Goal: Information Seeking & Learning: Learn about a topic

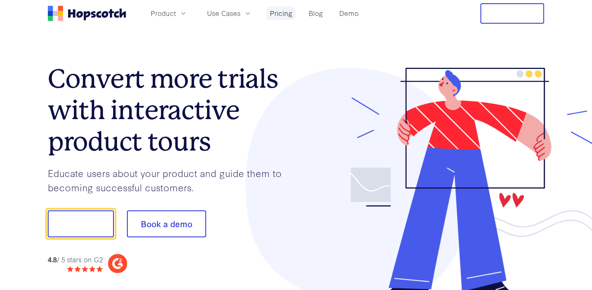
click at [289, 15] on link "Pricing" at bounding box center [281, 13] width 29 height 13
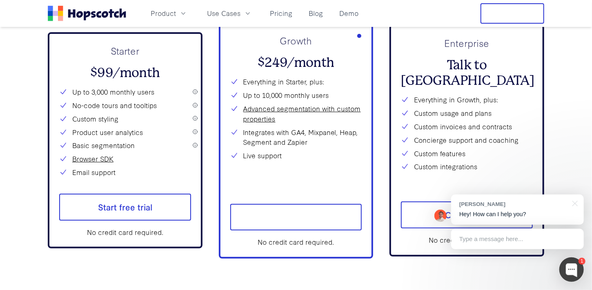
scroll to position [2967, 0]
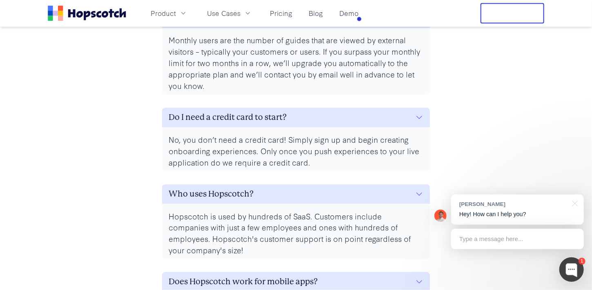
scroll to position [3620, 0]
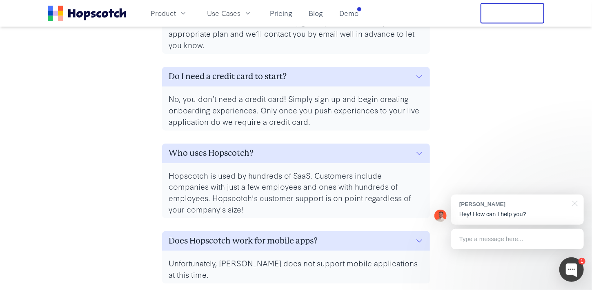
click at [574, 203] on div at bounding box center [573, 203] width 20 height 17
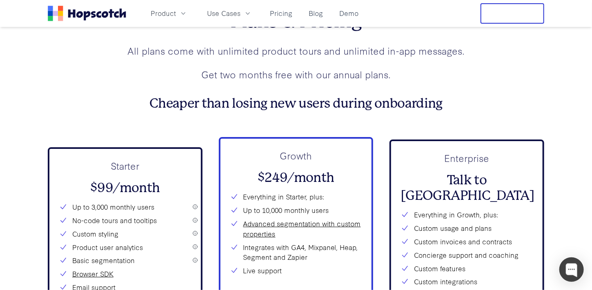
scroll to position [2845, 0]
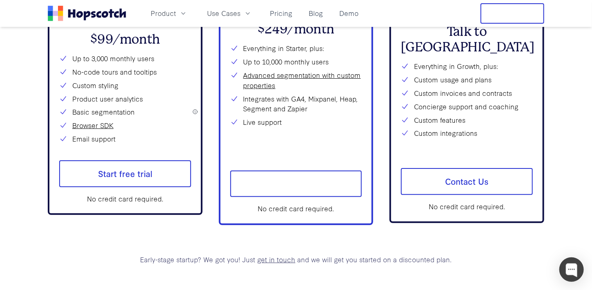
scroll to position [2926, 0]
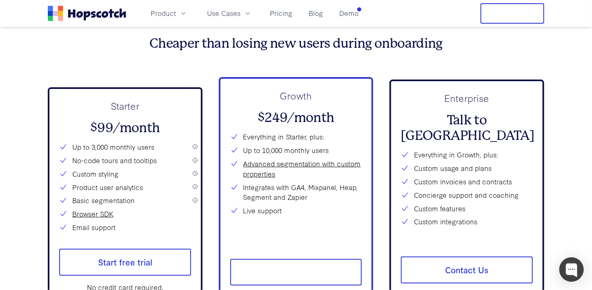
click at [195, 198] on div "Starter $99/month Up to 3,000 monthly users No-code tours and tooltips Custom s…" at bounding box center [125, 195] width 155 height 217
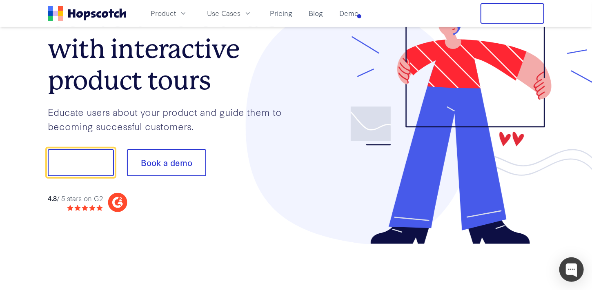
scroll to position [0, 0]
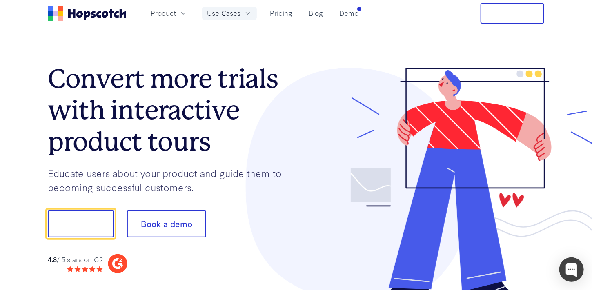
click at [243, 16] on button "Use Cases" at bounding box center [229, 13] width 55 height 13
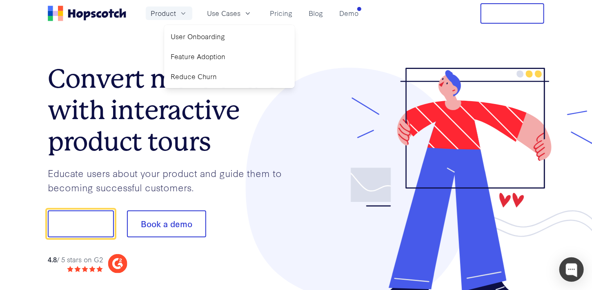
click at [180, 15] on icon "button" at bounding box center [183, 13] width 8 height 8
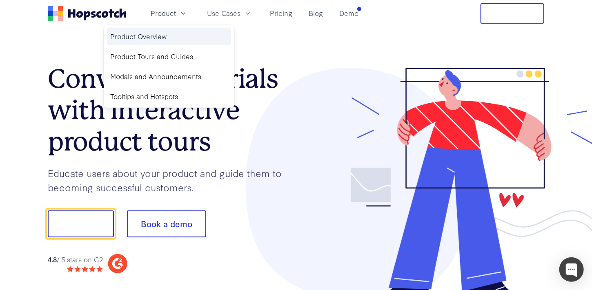
click at [163, 37] on link "Product Overview" at bounding box center [169, 36] width 124 height 17
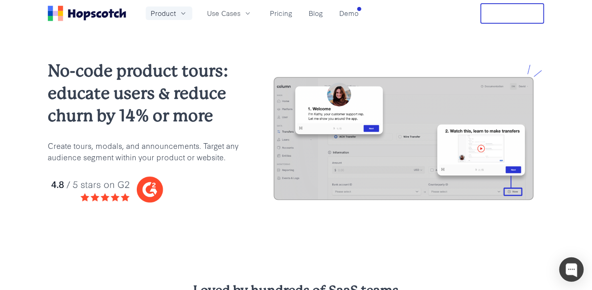
click at [183, 8] on button "Product" at bounding box center [169, 13] width 47 height 13
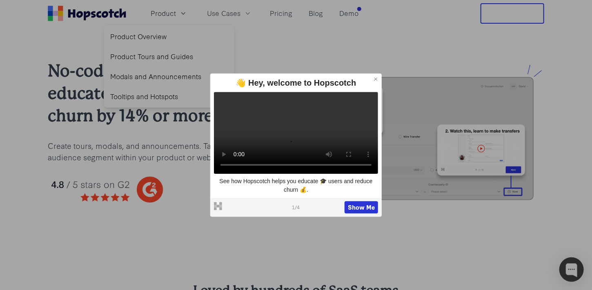
click at [376, 76] on icon at bounding box center [376, 79] width 6 height 6
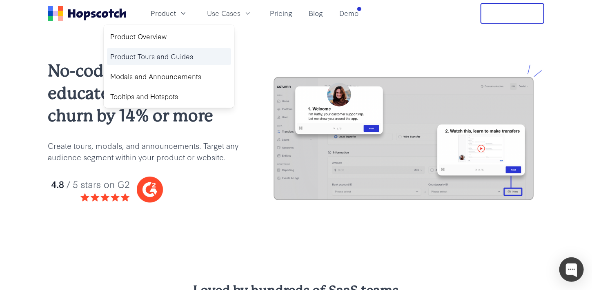
click at [173, 56] on link "Product Tours and Guides" at bounding box center [169, 56] width 124 height 17
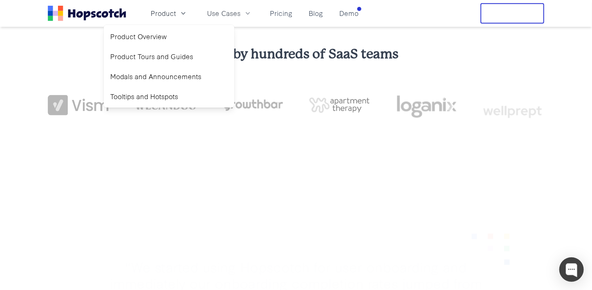
scroll to position [286, 0]
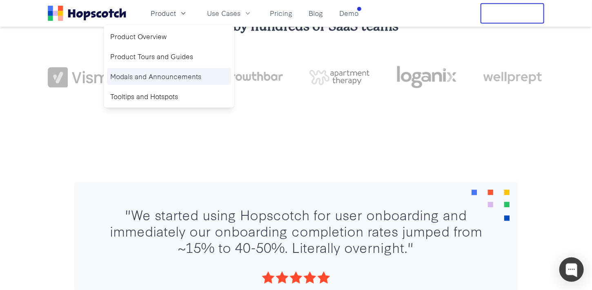
click at [191, 77] on link "Modals and Announcements" at bounding box center [169, 76] width 124 height 17
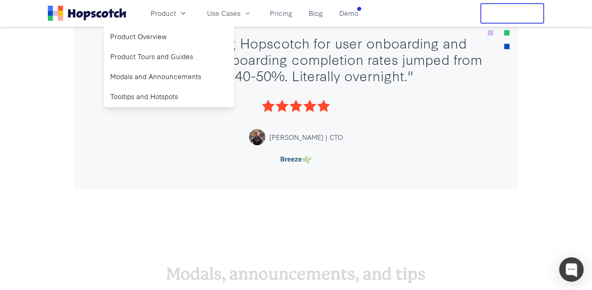
click at [537, 170] on div ""We started using Hopscotch for user onboarding and immediately our onboarding …" at bounding box center [296, 99] width 592 height 245
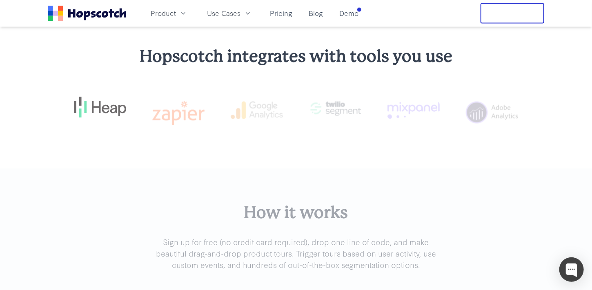
scroll to position [2205, 0]
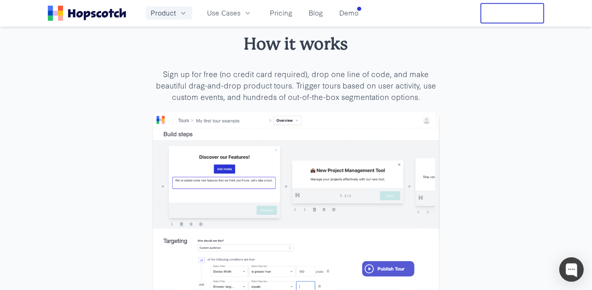
click at [179, 14] on icon "button" at bounding box center [183, 13] width 8 height 8
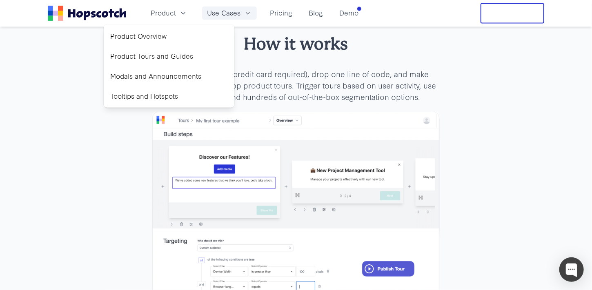
click at [225, 13] on span "Use Cases" at bounding box center [223, 13] width 33 height 10
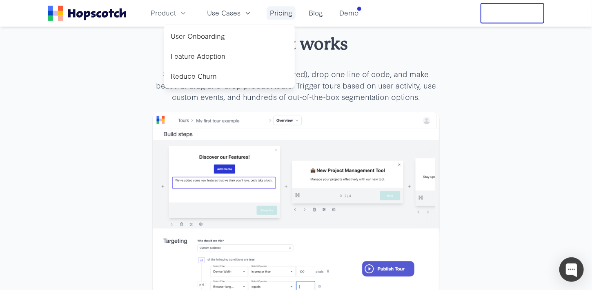
click at [287, 18] on link "Pricing" at bounding box center [281, 13] width 29 height 13
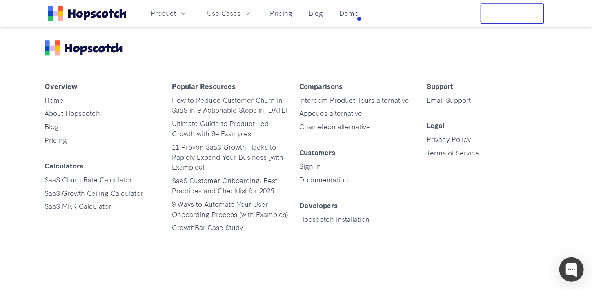
scroll to position [4144, 0]
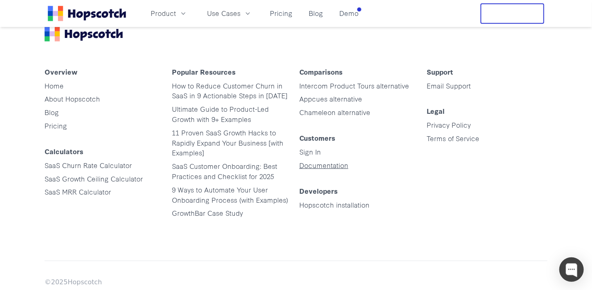
click at [338, 163] on link "Documentation" at bounding box center [323, 164] width 49 height 9
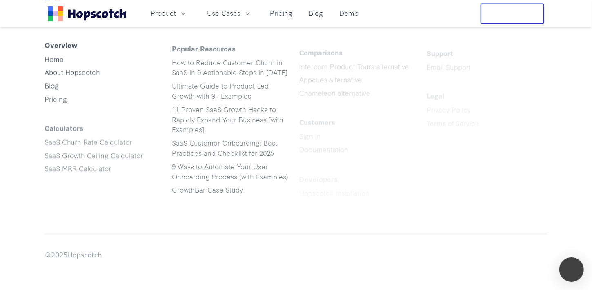
scroll to position [2304, 0]
